Goal: Transaction & Acquisition: Purchase product/service

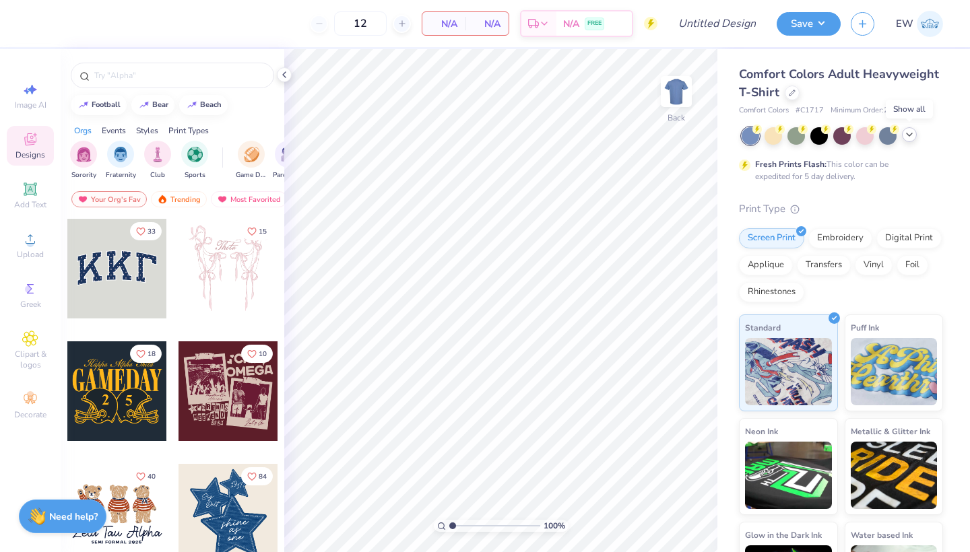
click at [912, 140] on div at bounding box center [909, 134] width 15 height 15
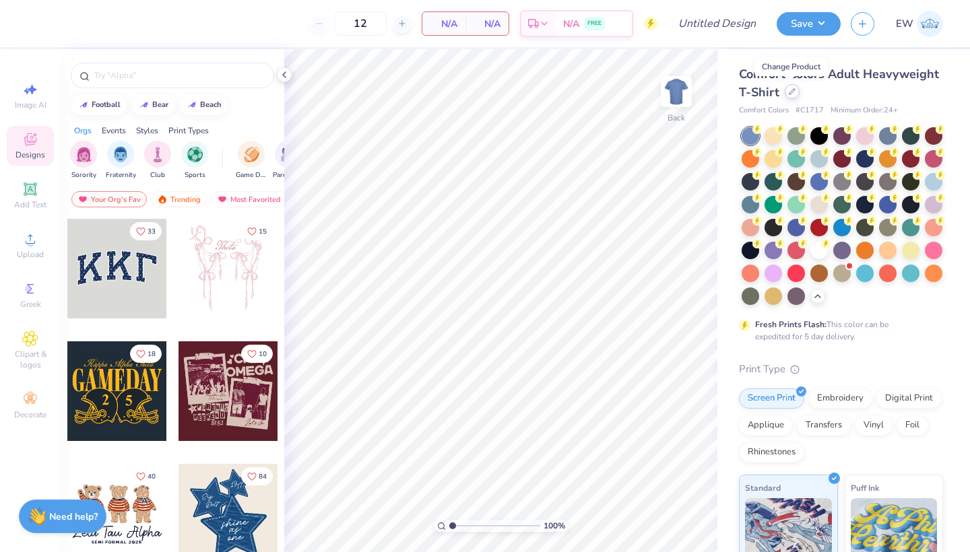
click at [792, 86] on div at bounding box center [792, 91] width 15 height 15
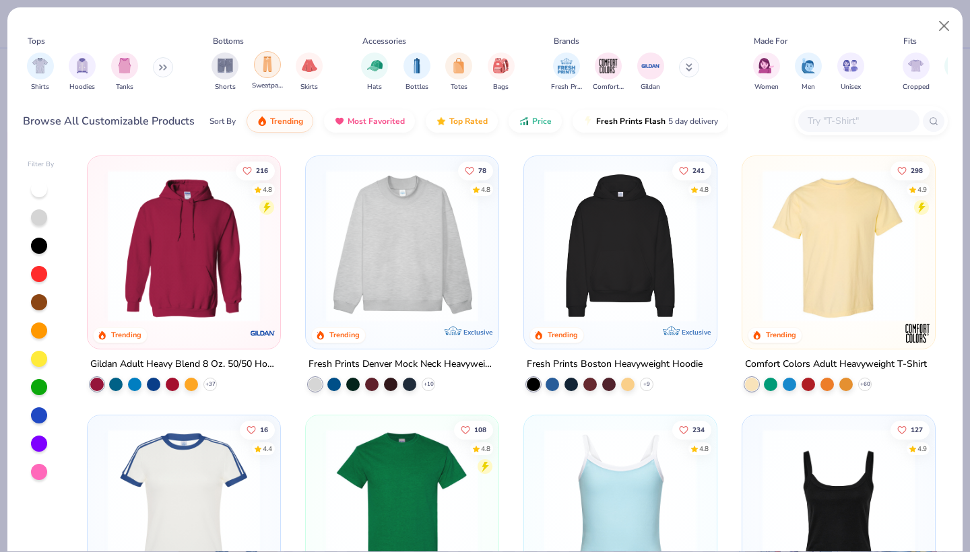
click at [277, 69] on div "filter for Sweatpants" at bounding box center [267, 64] width 27 height 27
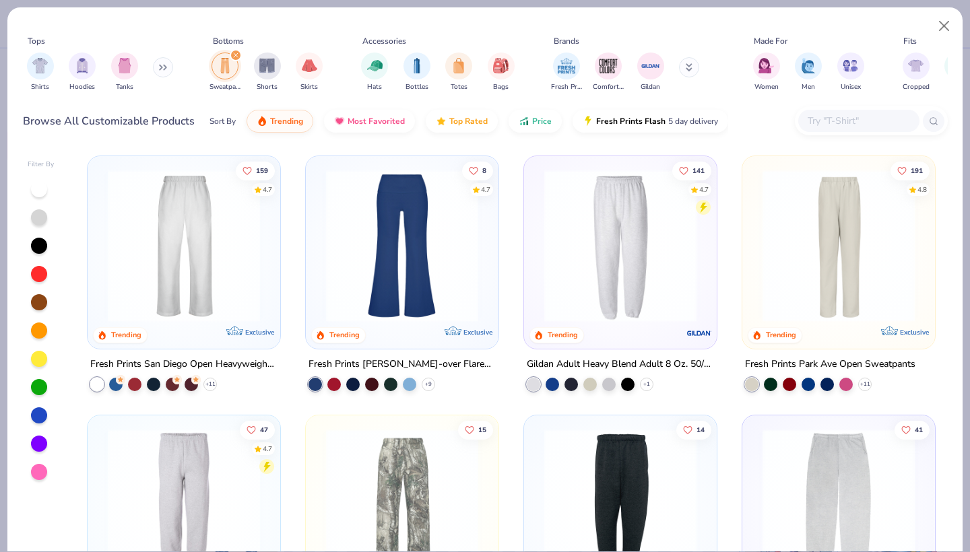
click at [239, 274] on img at bounding box center [184, 246] width 166 height 152
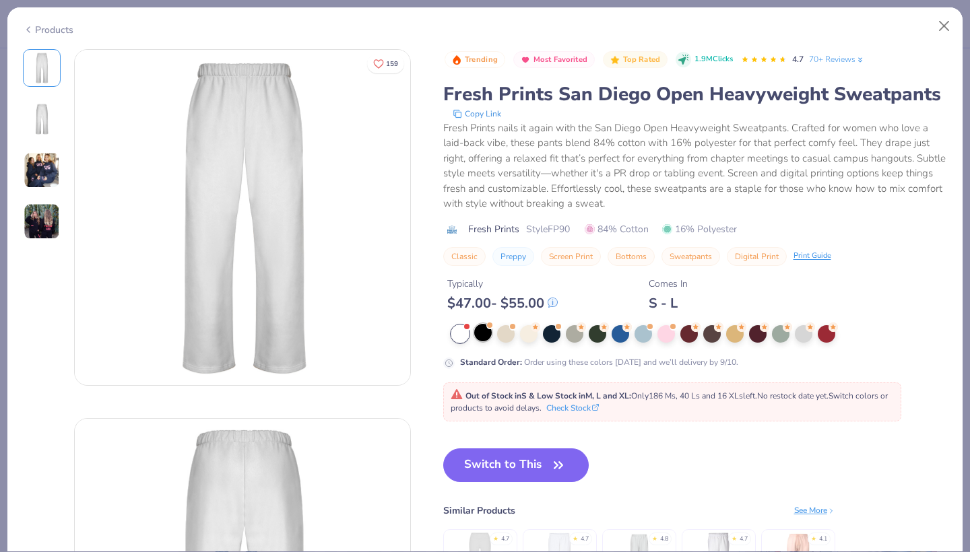
click at [486, 336] on div at bounding box center [483, 333] width 18 height 18
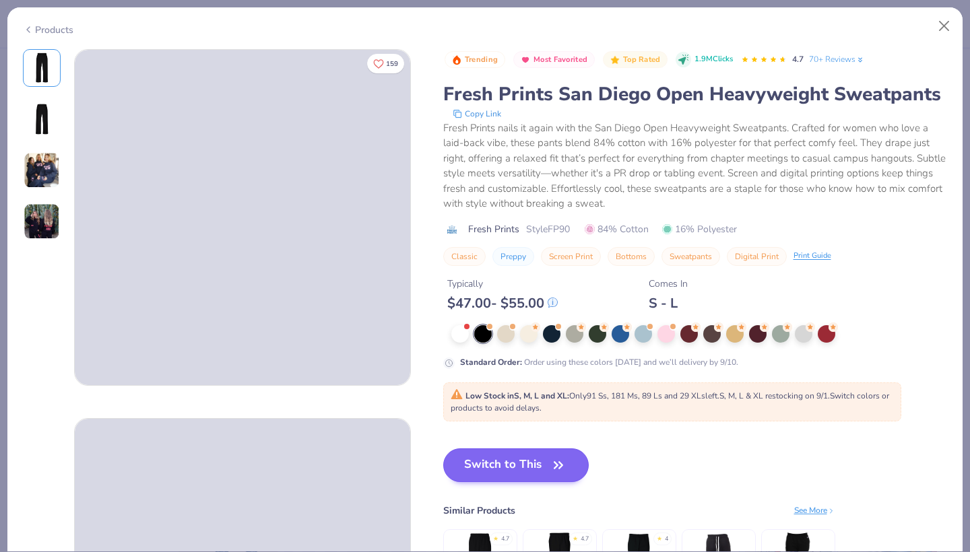
click at [521, 468] on button "Switch to This" at bounding box center [516, 466] width 146 height 34
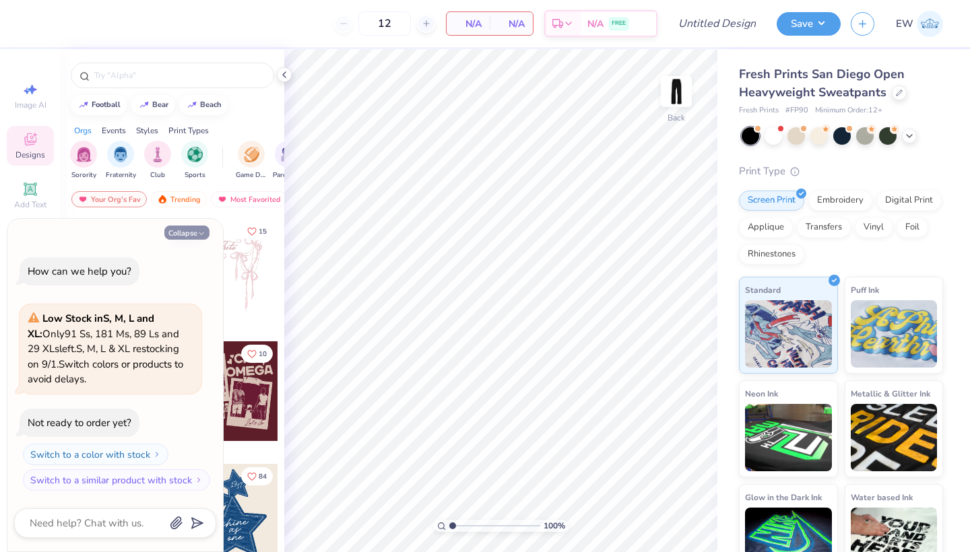
click at [201, 234] on icon "button" at bounding box center [201, 234] width 8 height 8
type textarea "x"
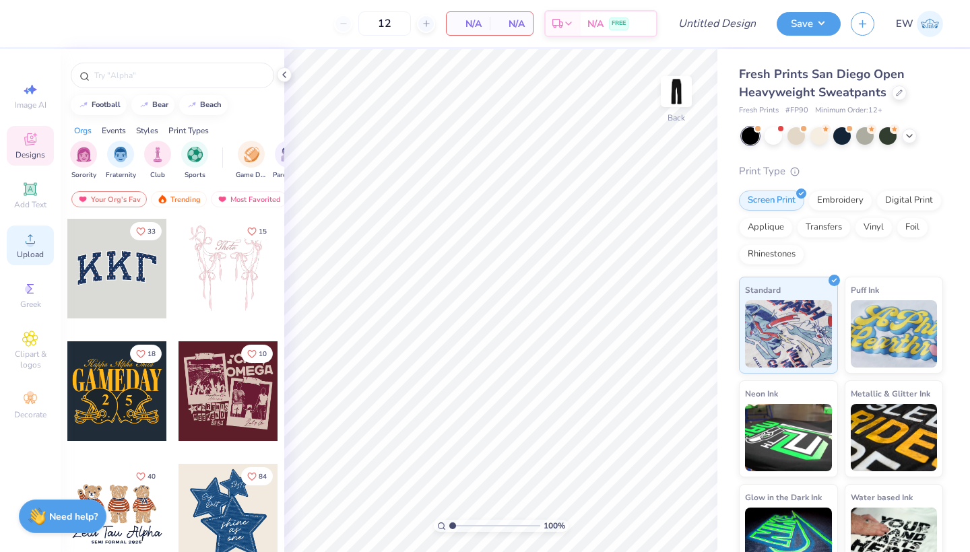
click at [33, 232] on icon at bounding box center [30, 239] width 16 height 16
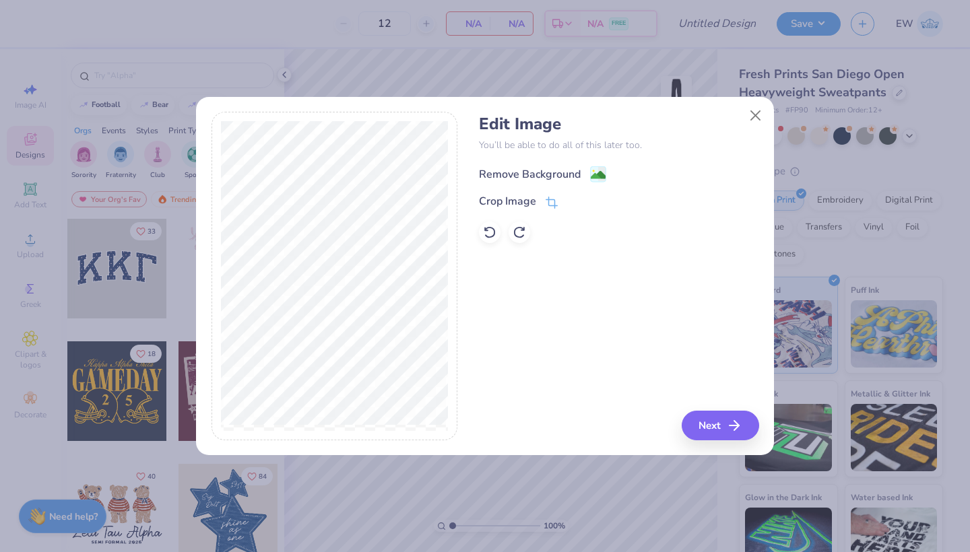
click at [530, 170] on div "Remove Background" at bounding box center [530, 174] width 102 height 16
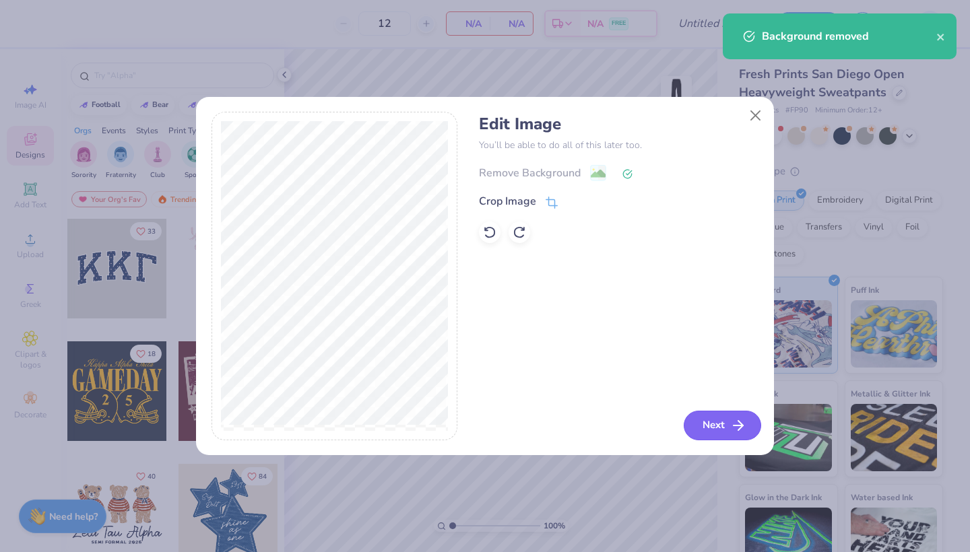
click at [714, 431] on button "Next" at bounding box center [722, 426] width 77 height 30
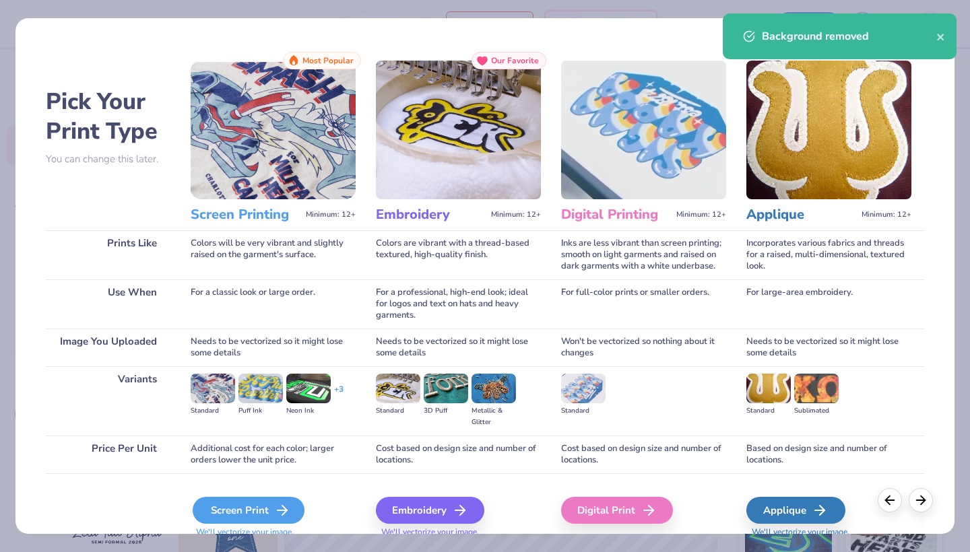
click at [275, 509] on icon at bounding box center [282, 511] width 16 height 16
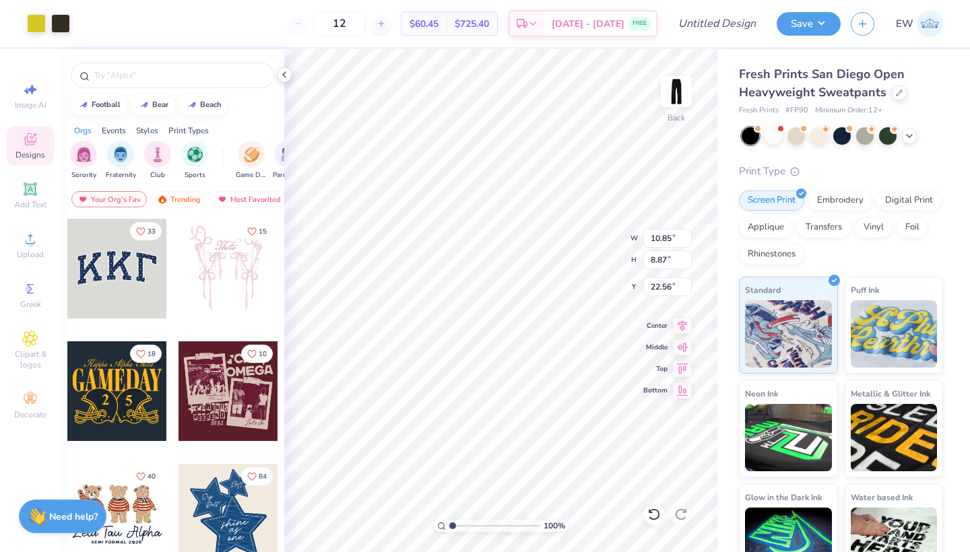
type input "6.63"
type input "5.42"
type input "1.20"
type input "1.12"
click at [386, 22] on icon at bounding box center [381, 23] width 9 height 9
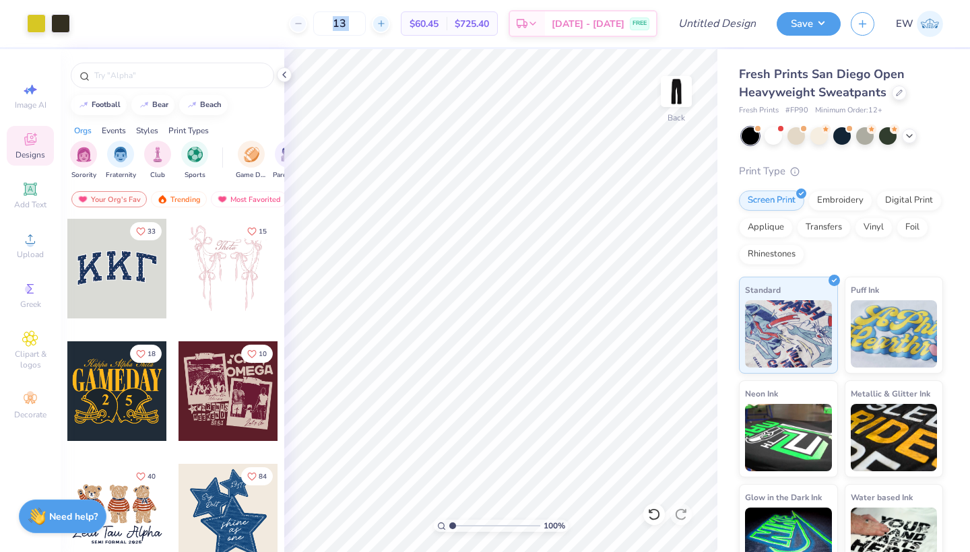
click at [386, 22] on icon at bounding box center [381, 23] width 9 height 9
click at [390, 30] on div "16" at bounding box center [339, 23] width 101 height 24
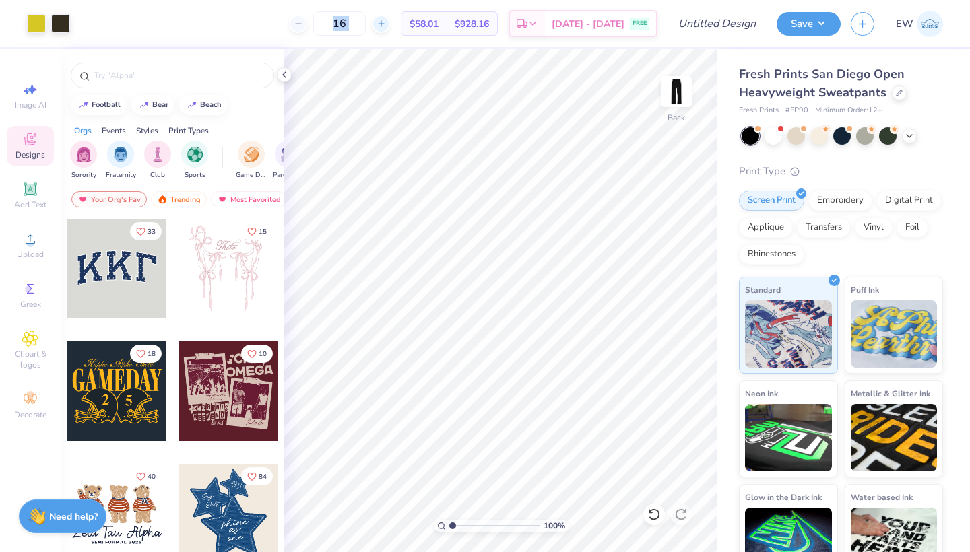
click at [390, 28] on div at bounding box center [381, 24] width 18 height 18
click at [386, 22] on icon at bounding box center [381, 23] width 9 height 9
type input "20"
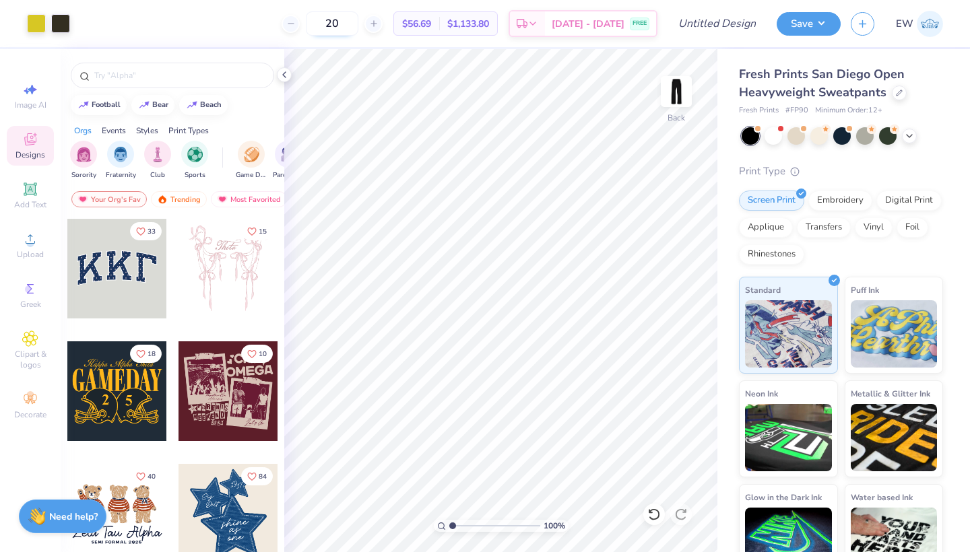
click at [358, 21] on input "20" at bounding box center [332, 23] width 53 height 24
click at [821, 20] on button "Save" at bounding box center [809, 22] width 64 height 24
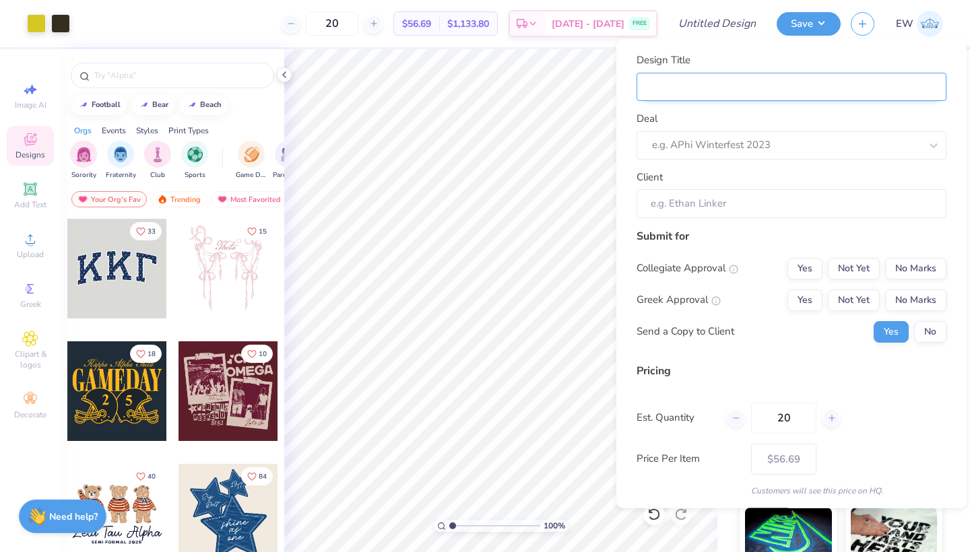
click at [695, 82] on input "Design Title" at bounding box center [792, 86] width 310 height 29
type input "B"
type input "BA"
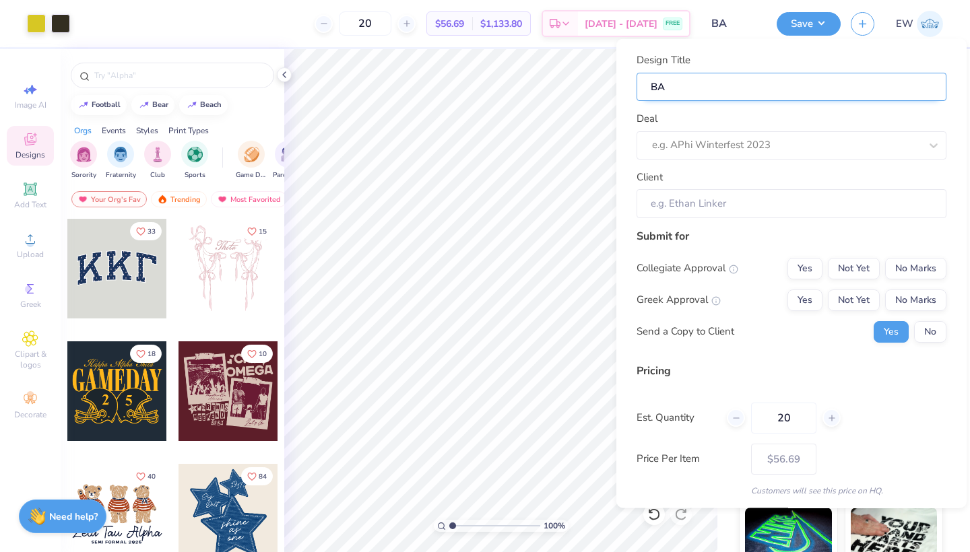
type input "BAM"
type input "BAMn"
type input "BAM"
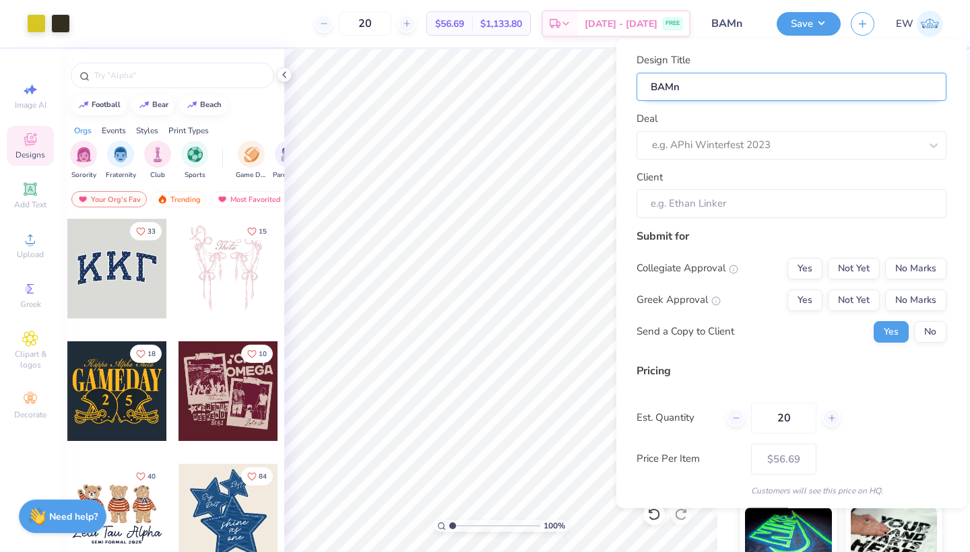
type input "BAM"
type input "BAMN"
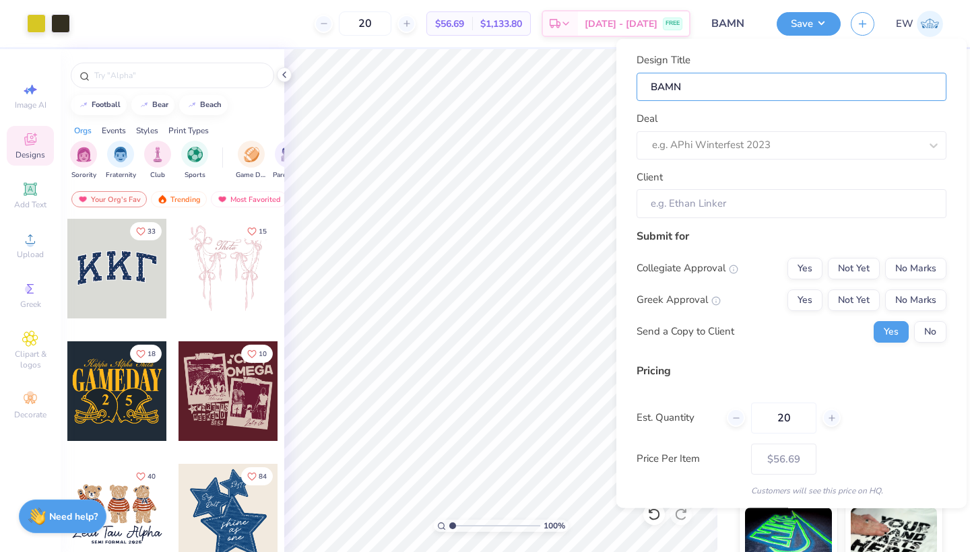
type input "BAMN D"
type input "BAMN DA"
type input "BAMN D"
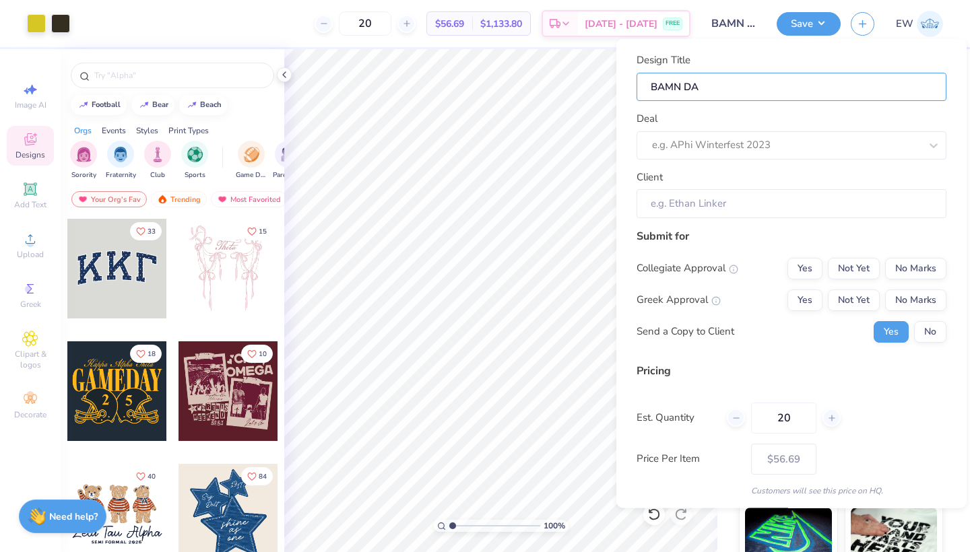
type input "BAMN D"
type input "BAMN Da"
type input "[PERSON_NAME]"
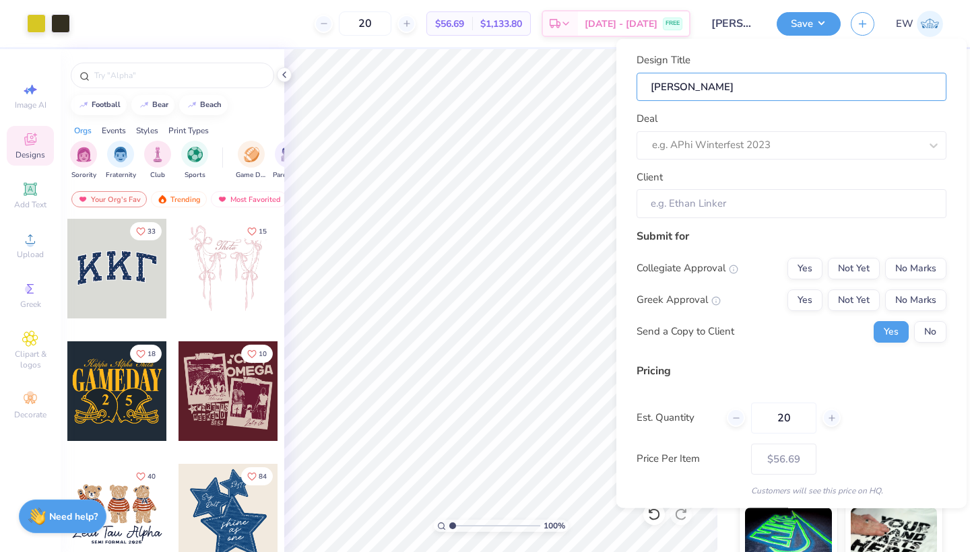
type input "BAMN Danc"
type input "BAMN Dance"
click at [733, 146] on div "e.g. APhi Winterfest 2023" at bounding box center [786, 144] width 268 height 15
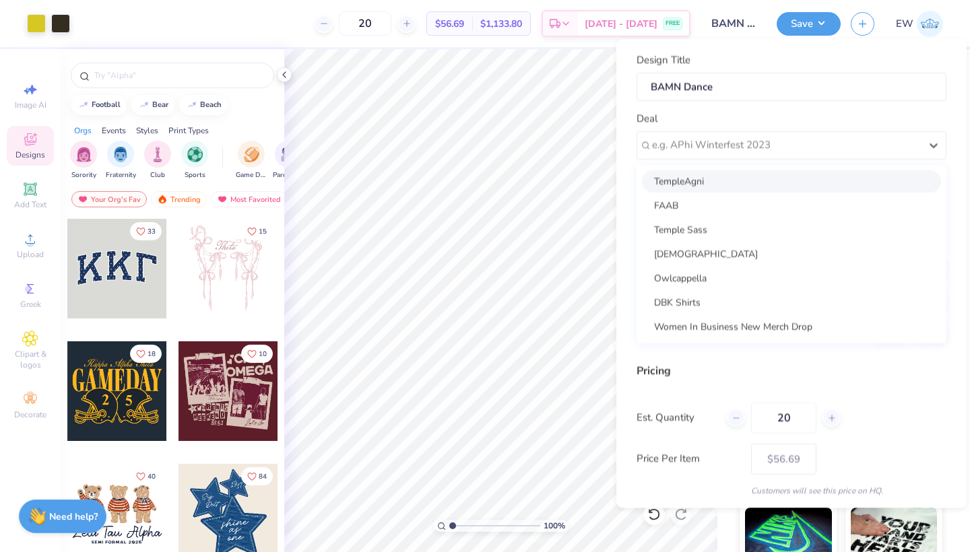
click at [697, 112] on div "Deal option TempleAgni focused, 1 of 7. 7 results available. Use Up and Down to…" at bounding box center [792, 135] width 310 height 49
